Goal: Find specific page/section

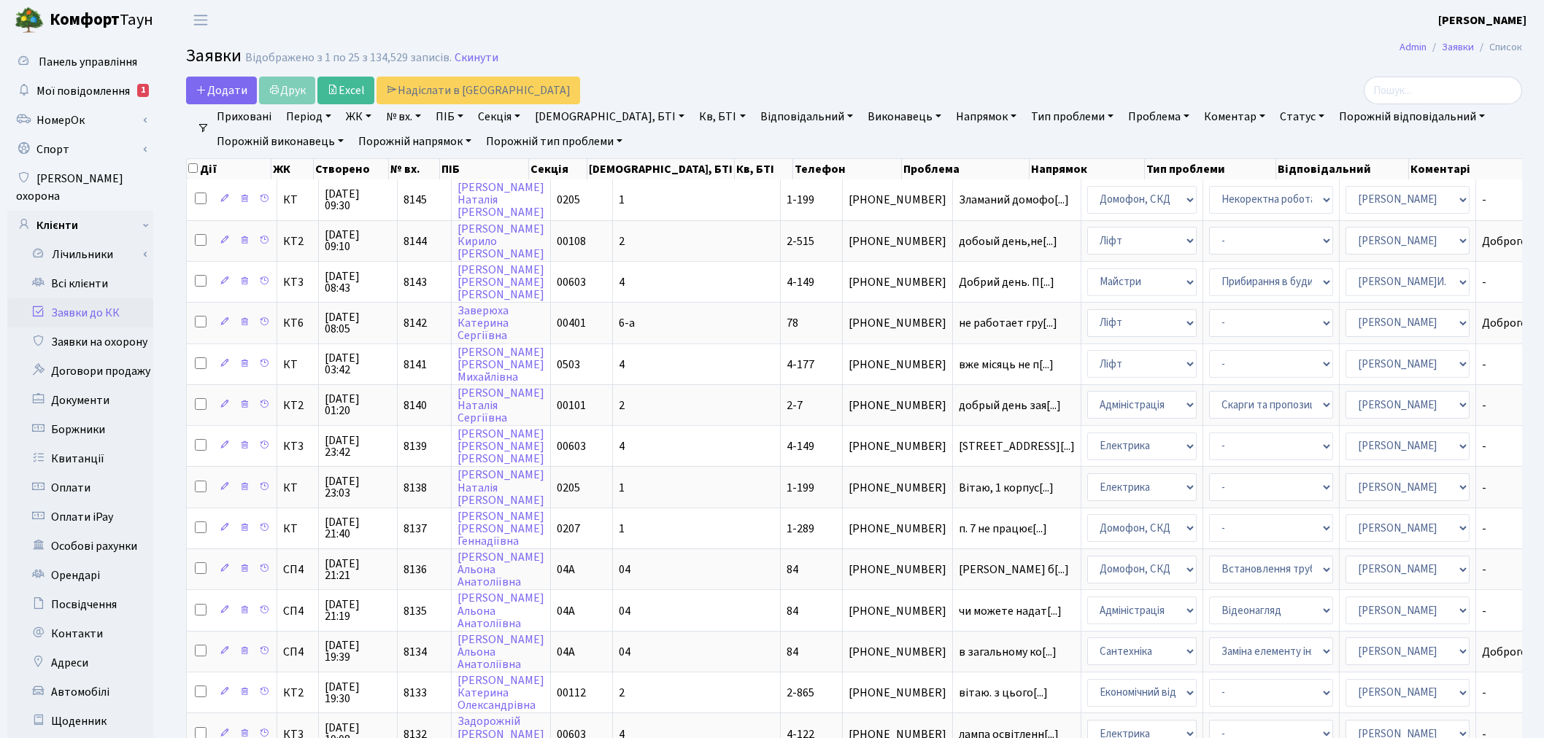
select select "25"
click at [1246, 27] on header "Комфорт Таун Онищенко В. І. Мій обліковий запис Вийти" at bounding box center [772, 20] width 1544 height 40
click at [135, 269] on link "Всі клієнти" at bounding box center [80, 283] width 146 height 29
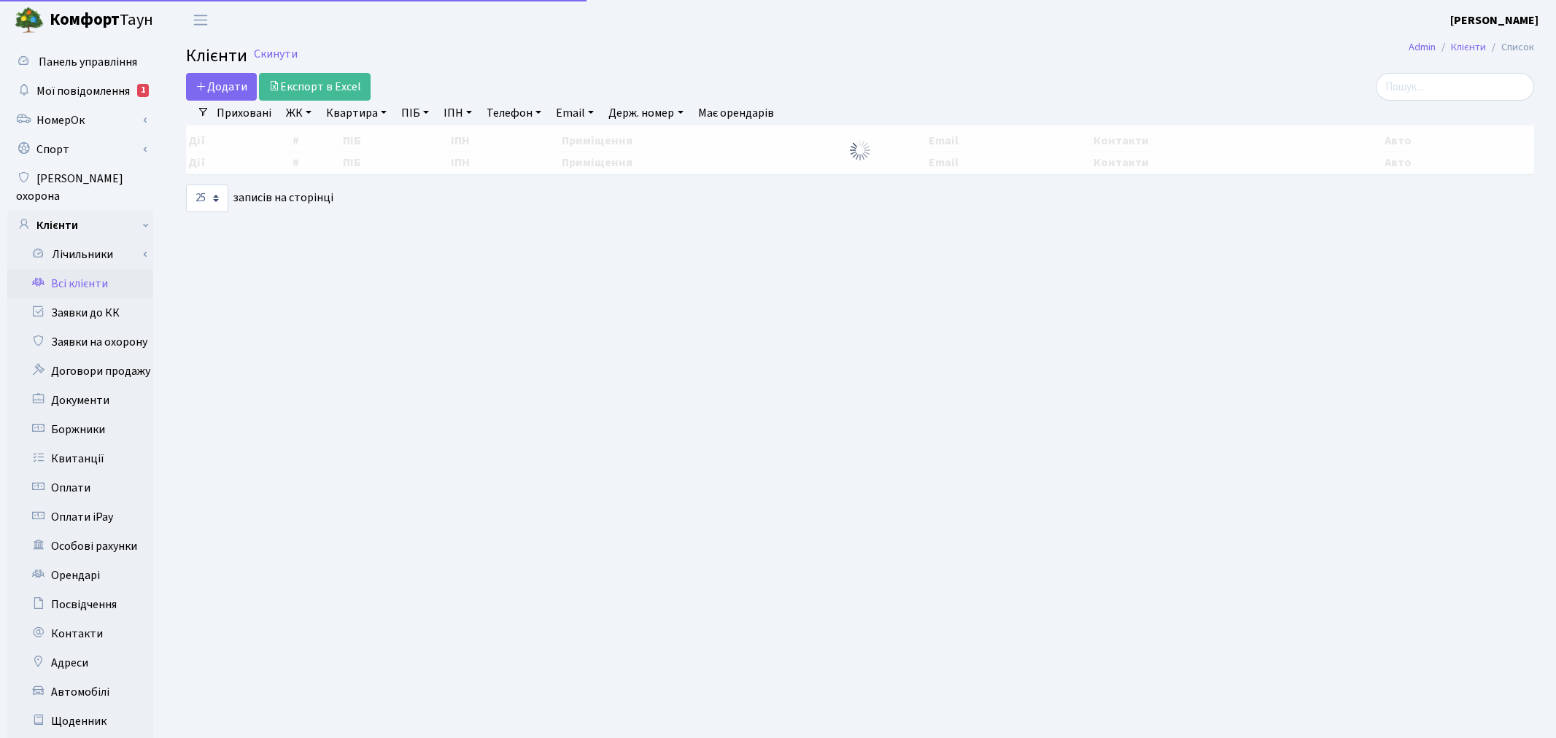
select select "25"
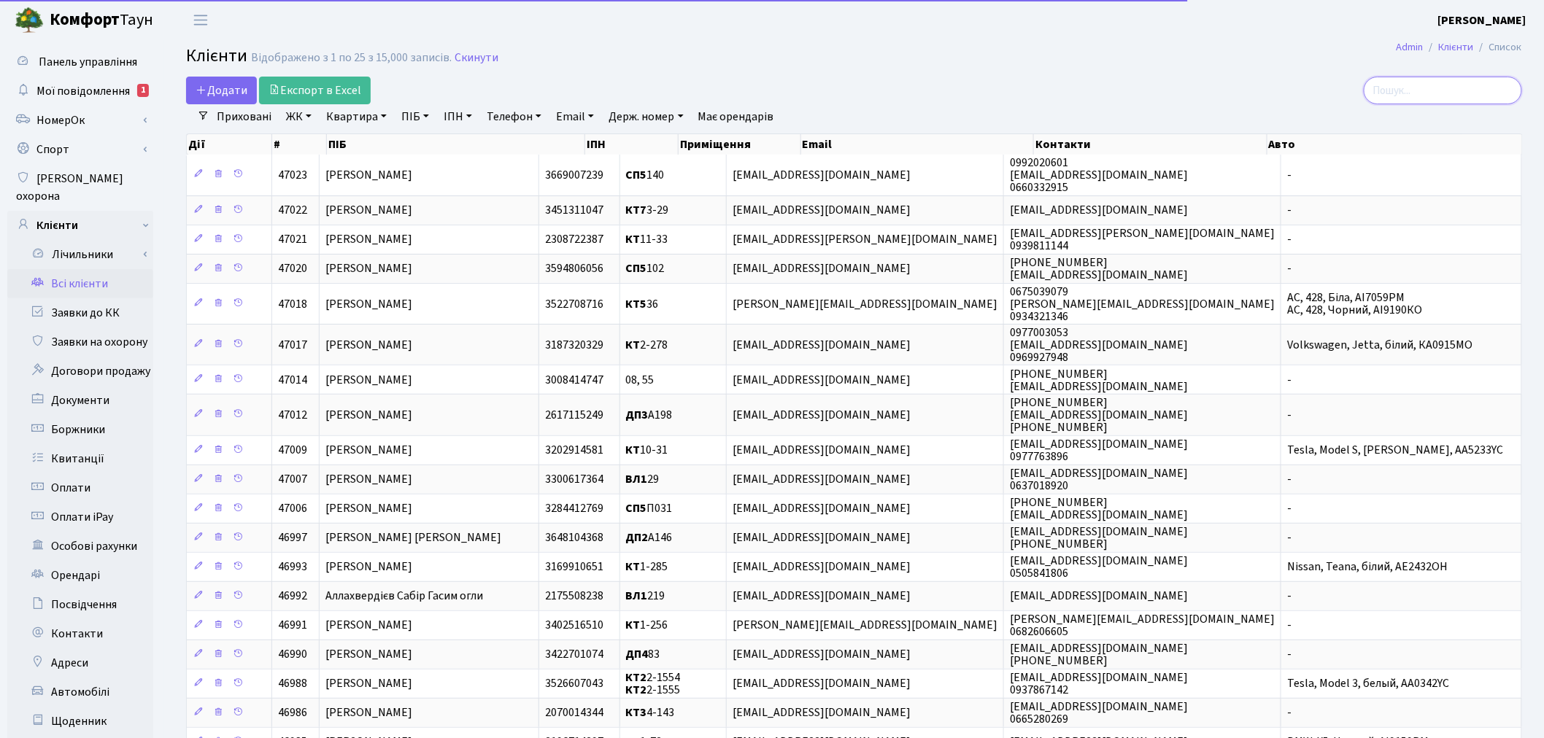
click at [1428, 88] on input "search" at bounding box center [1443, 91] width 158 height 28
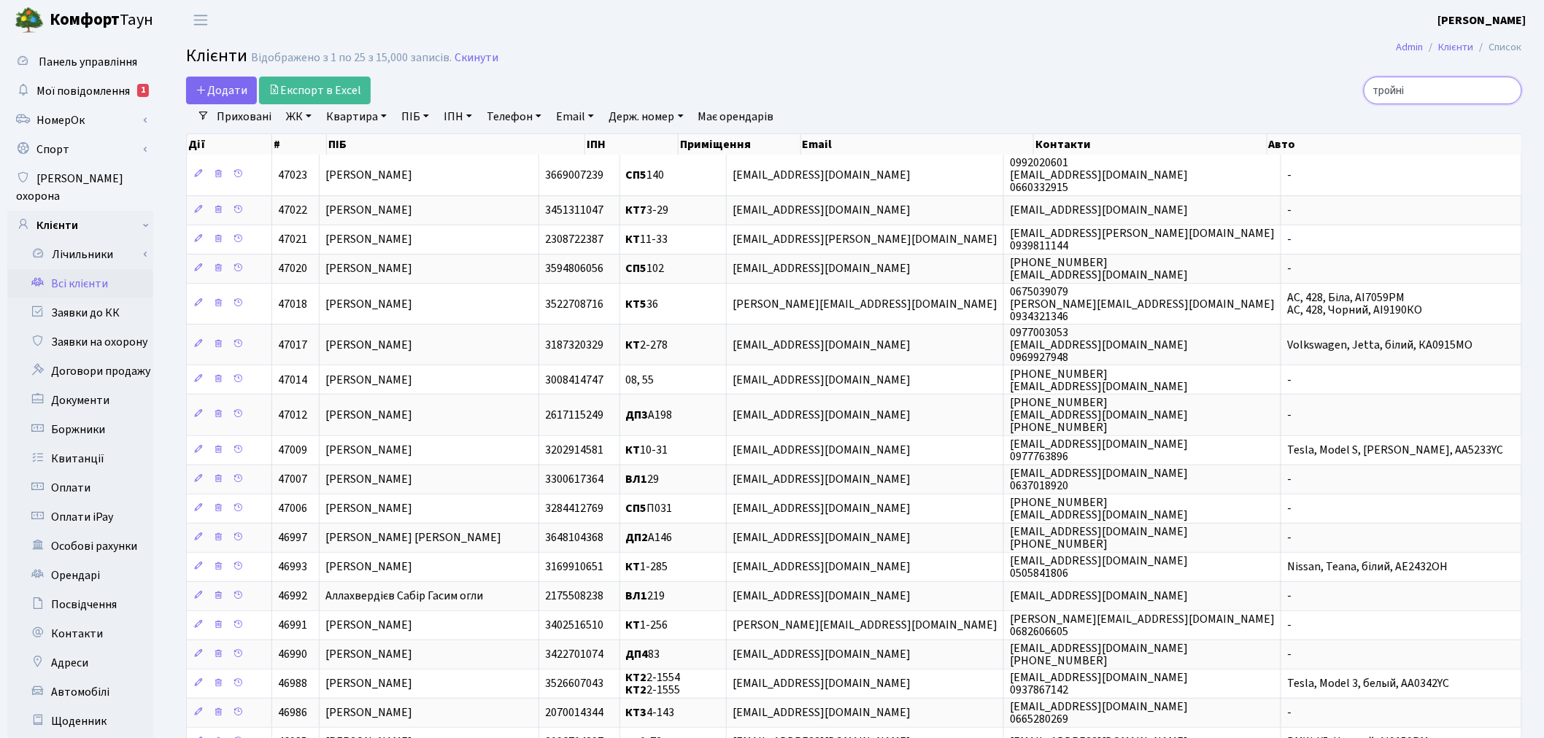
type input "тройні"
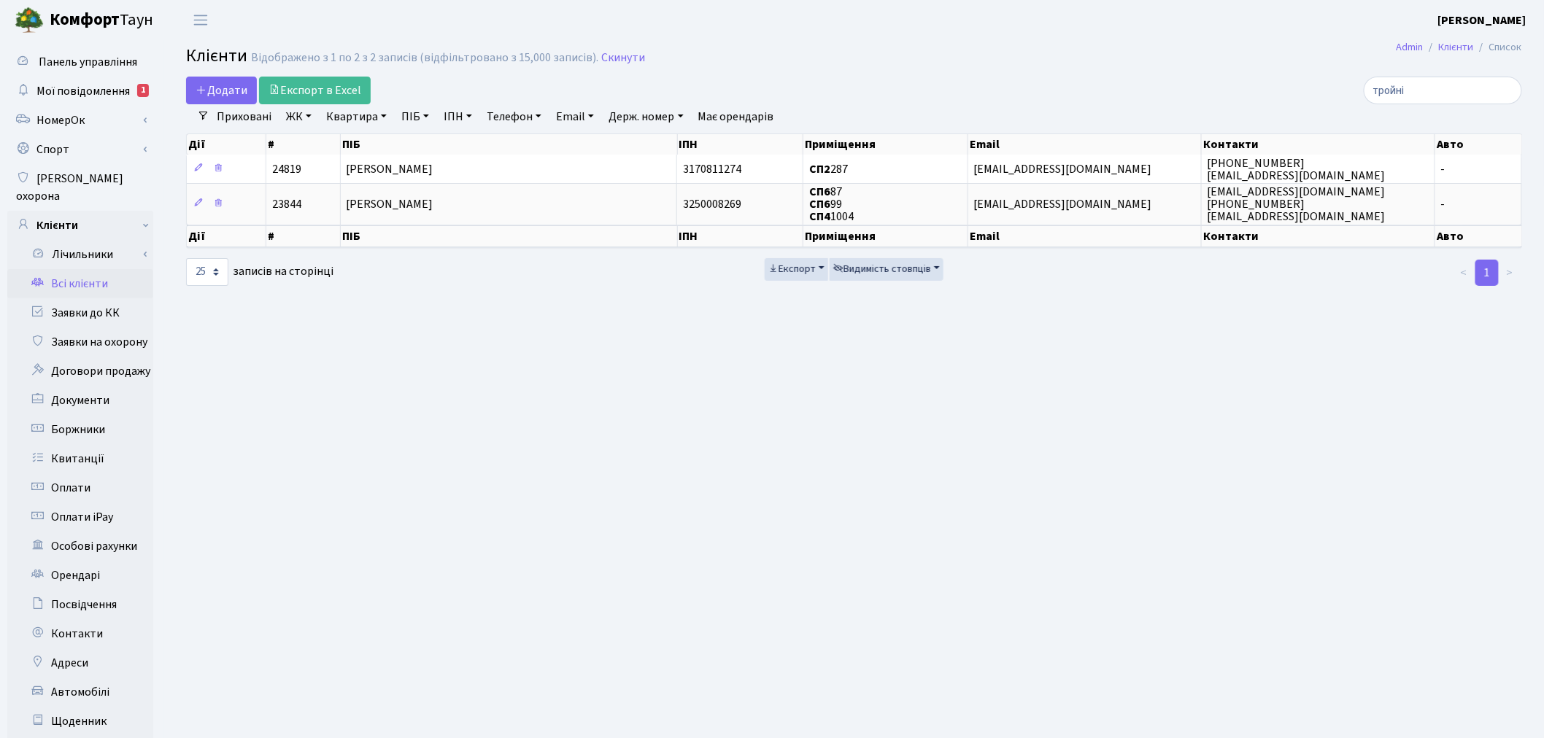
click at [759, 382] on main "Admin Клієнти Список Клієнти Відображено з 1 по 2 з 2 записів (відфільтровано з…" at bounding box center [854, 464] width 1380 height 849
click at [625, 62] on link "Скинути" at bounding box center [623, 58] width 44 height 14
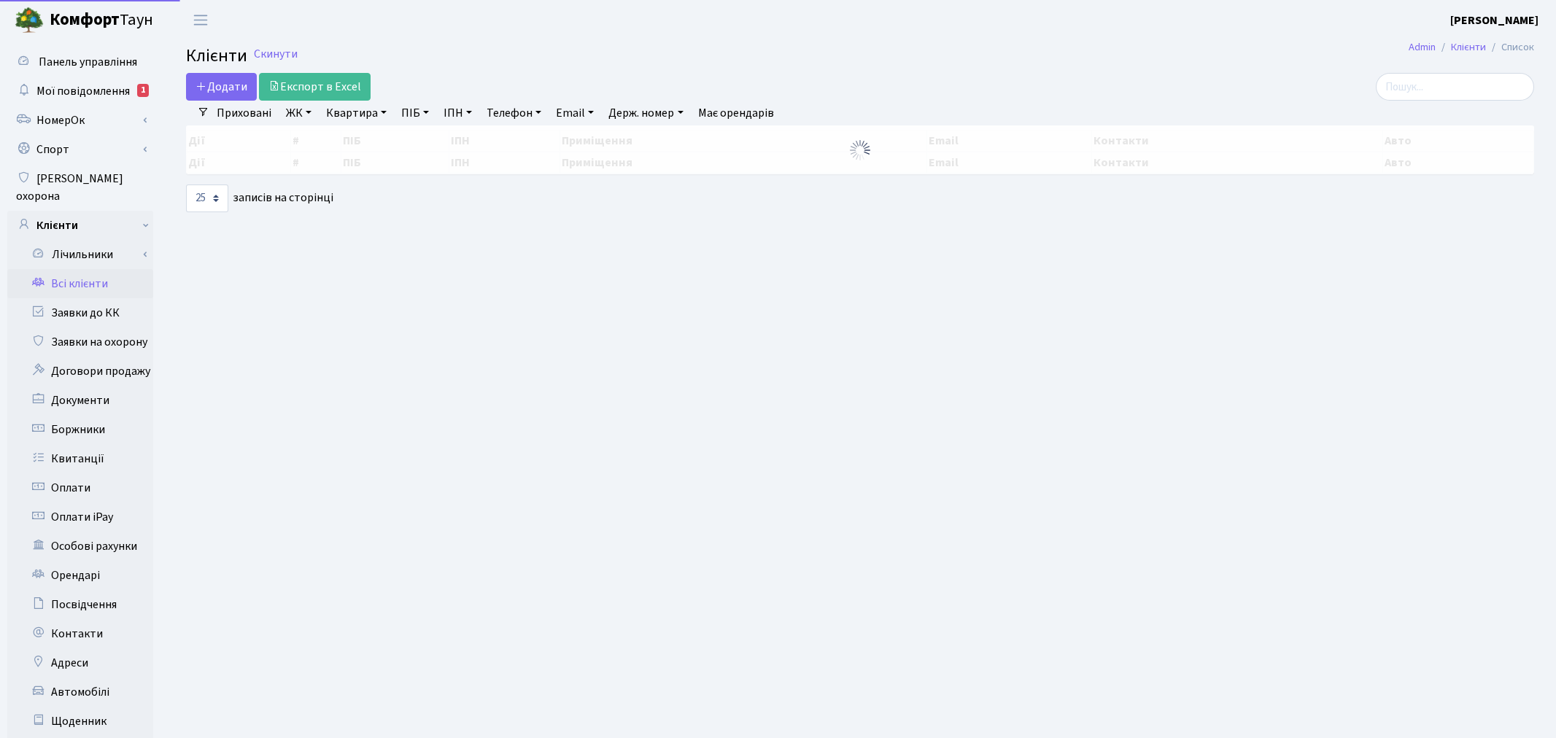
select select "25"
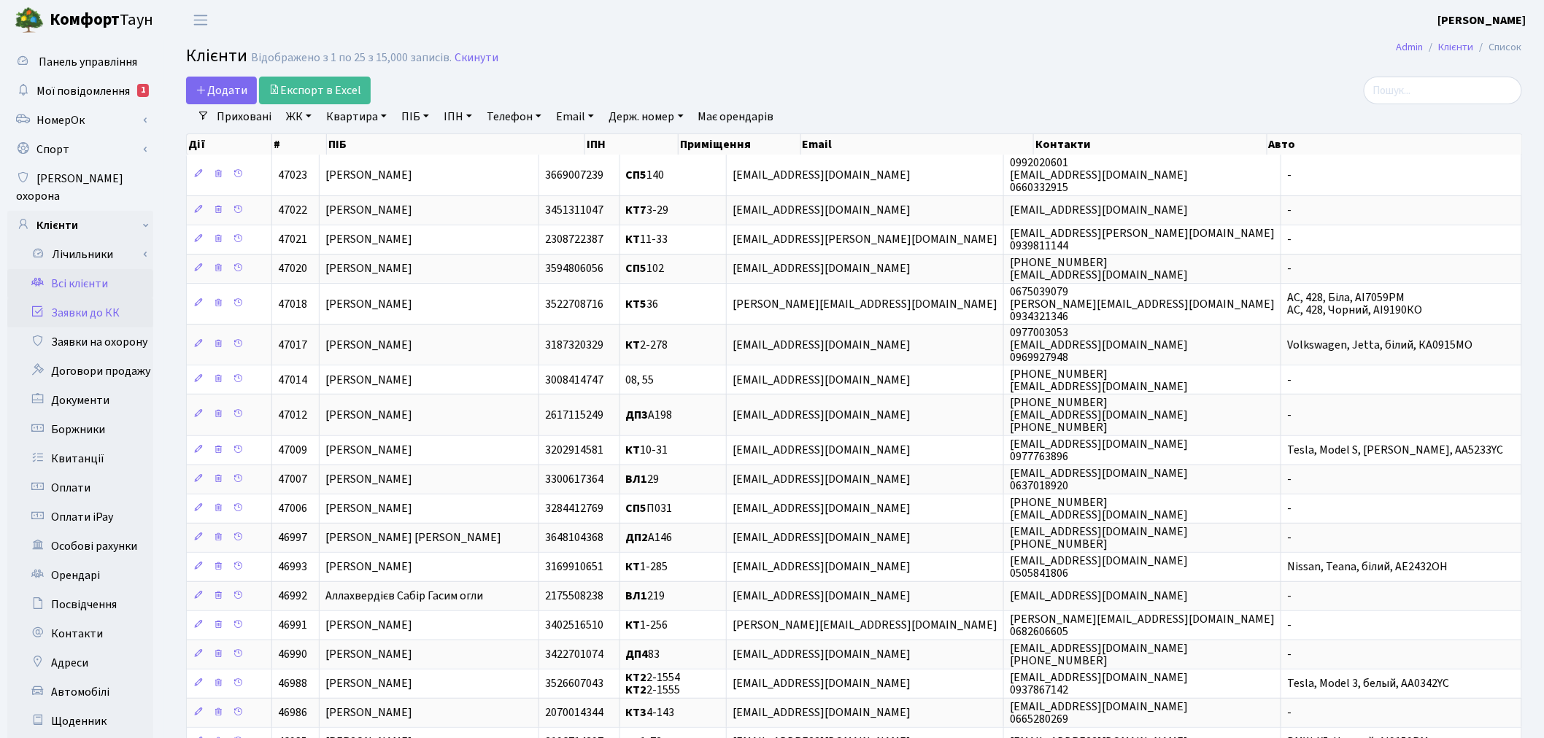
click at [109, 298] on link "Заявки до КК" at bounding box center [80, 312] width 146 height 29
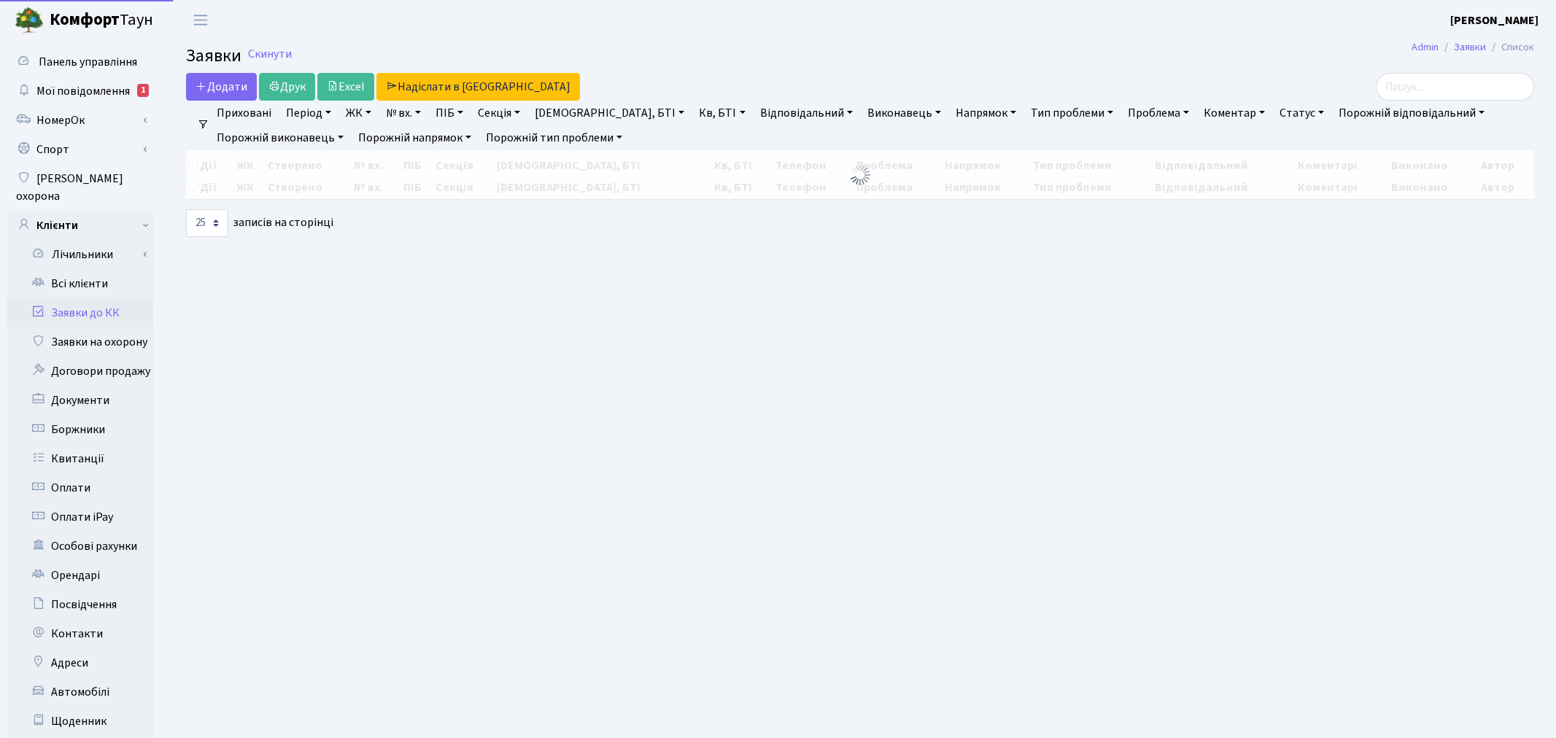
select select "25"
